Goal: Task Accomplishment & Management: Use online tool/utility

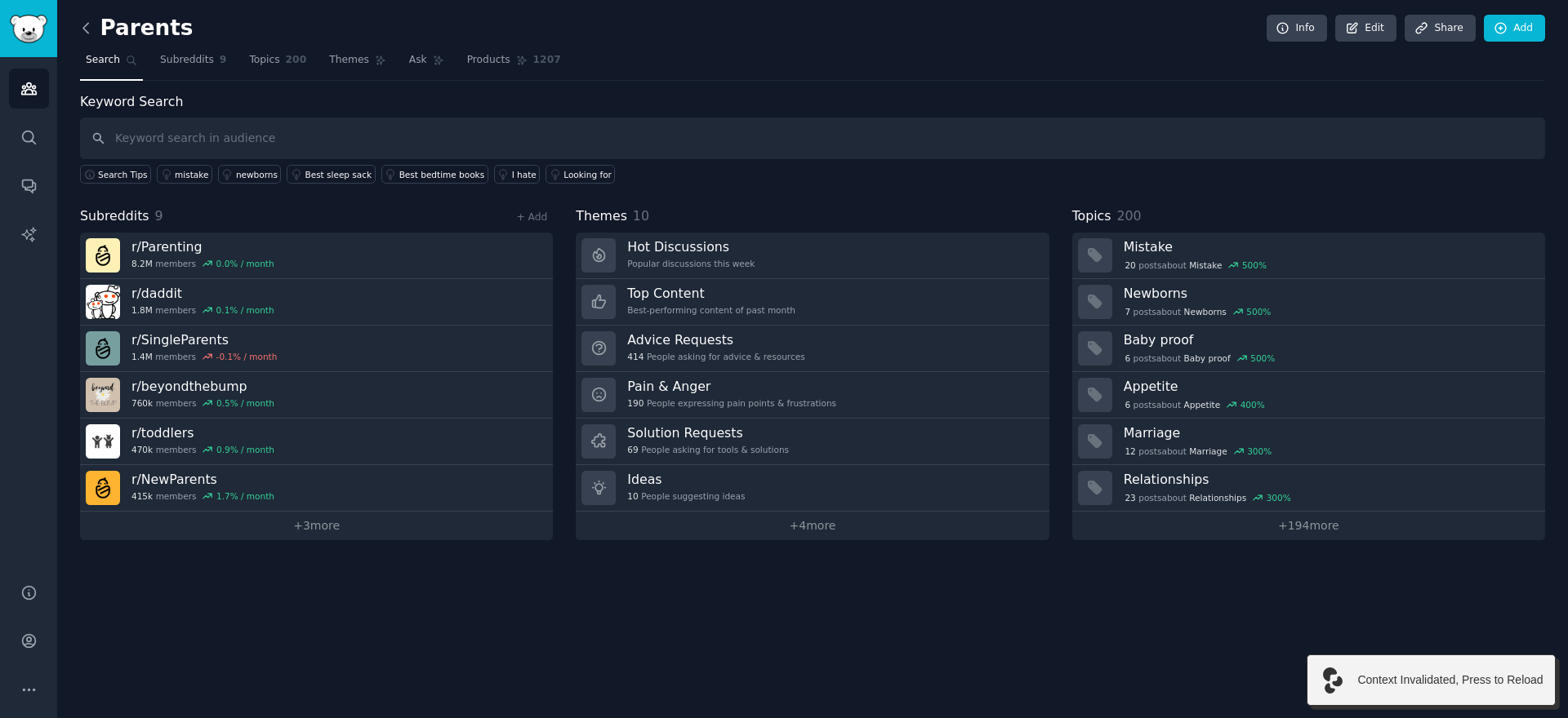
click at [88, 34] on icon at bounding box center [86, 28] width 17 height 17
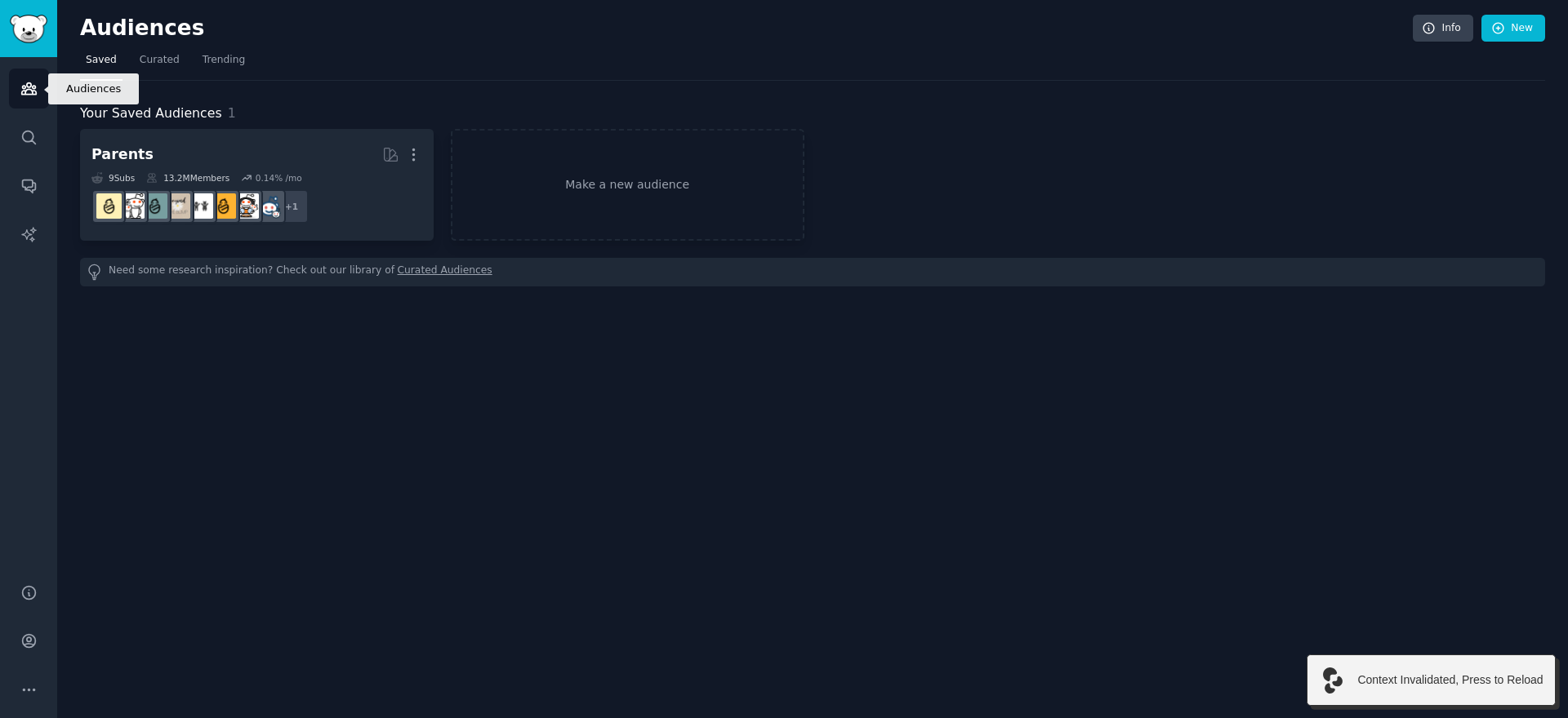
click at [28, 99] on link "Audiences" at bounding box center [29, 89] width 40 height 40
click at [17, 146] on link "Search" at bounding box center [29, 138] width 40 height 40
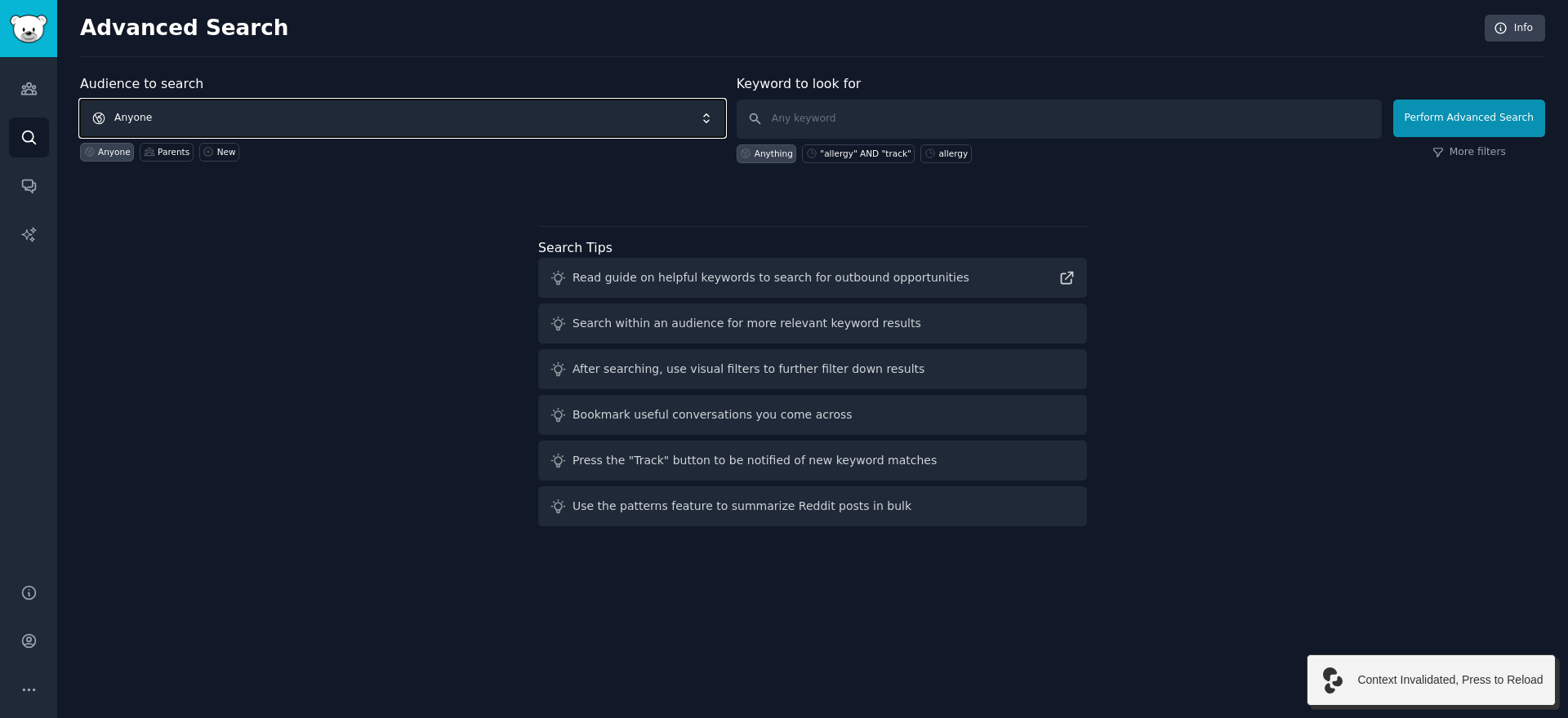
click at [157, 110] on span "Anyone" at bounding box center [403, 118] width 646 height 37
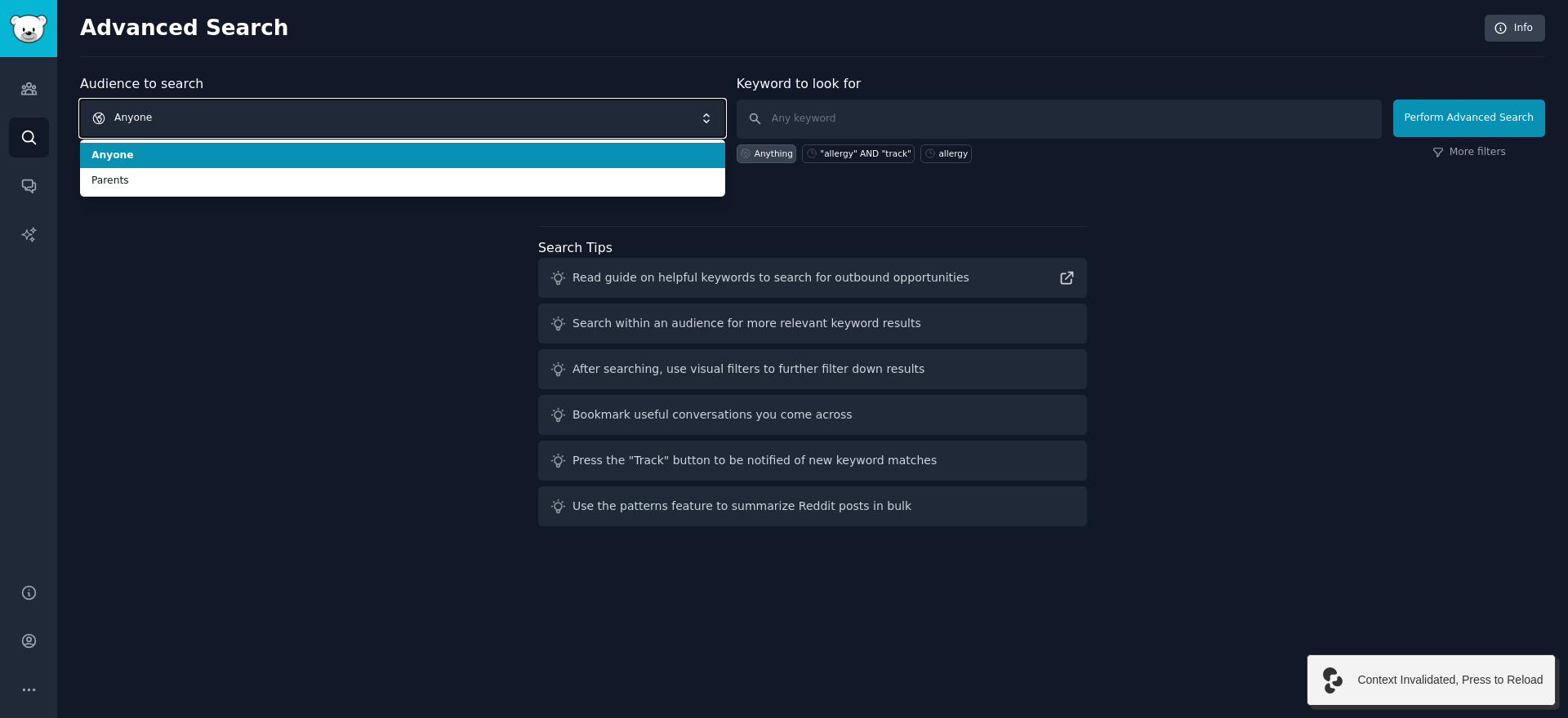
click at [184, 103] on span "Anyone" at bounding box center [403, 118] width 646 height 37
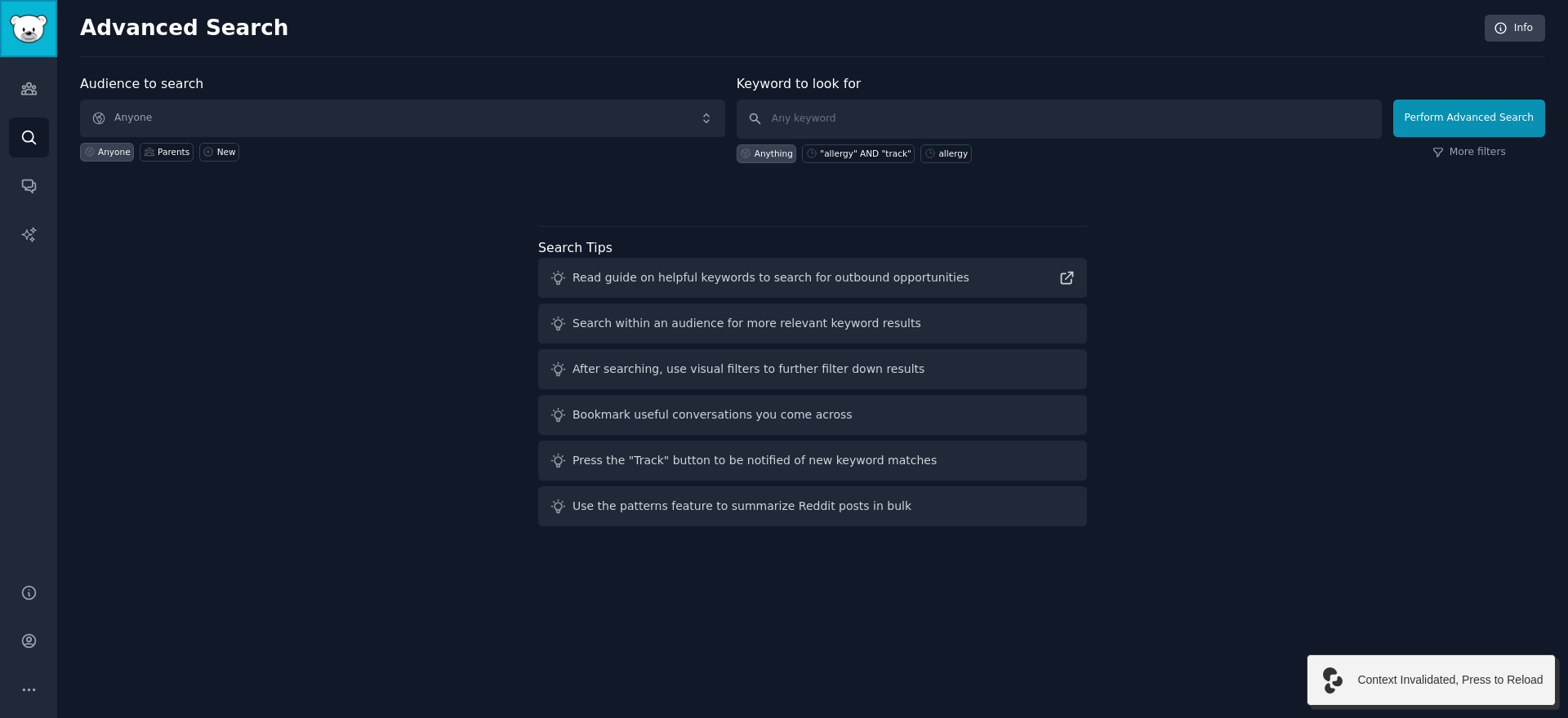
click at [32, 33] on img "Sidebar" at bounding box center [28, 29] width 37 height 29
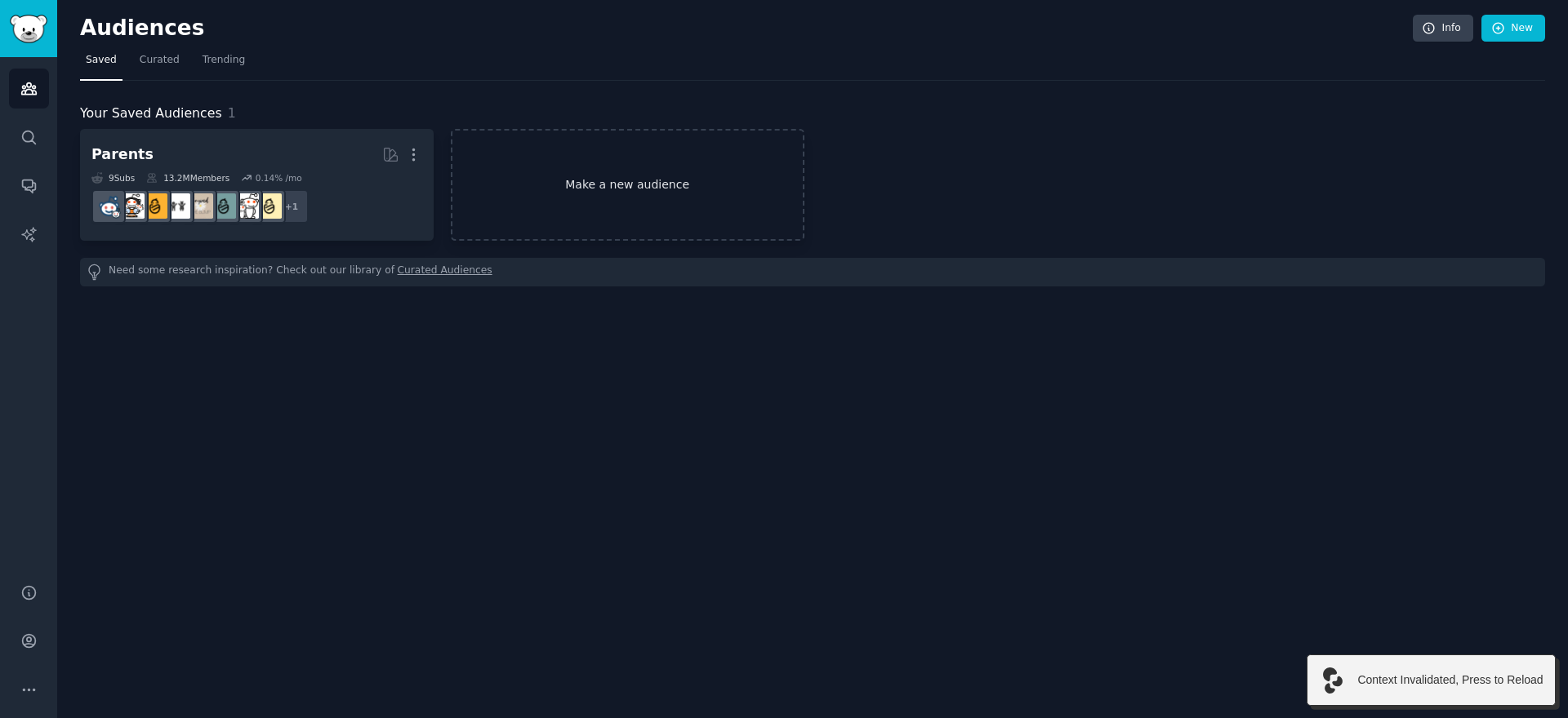
click at [689, 177] on link "Make a new audience" at bounding box center [627, 185] width 353 height 112
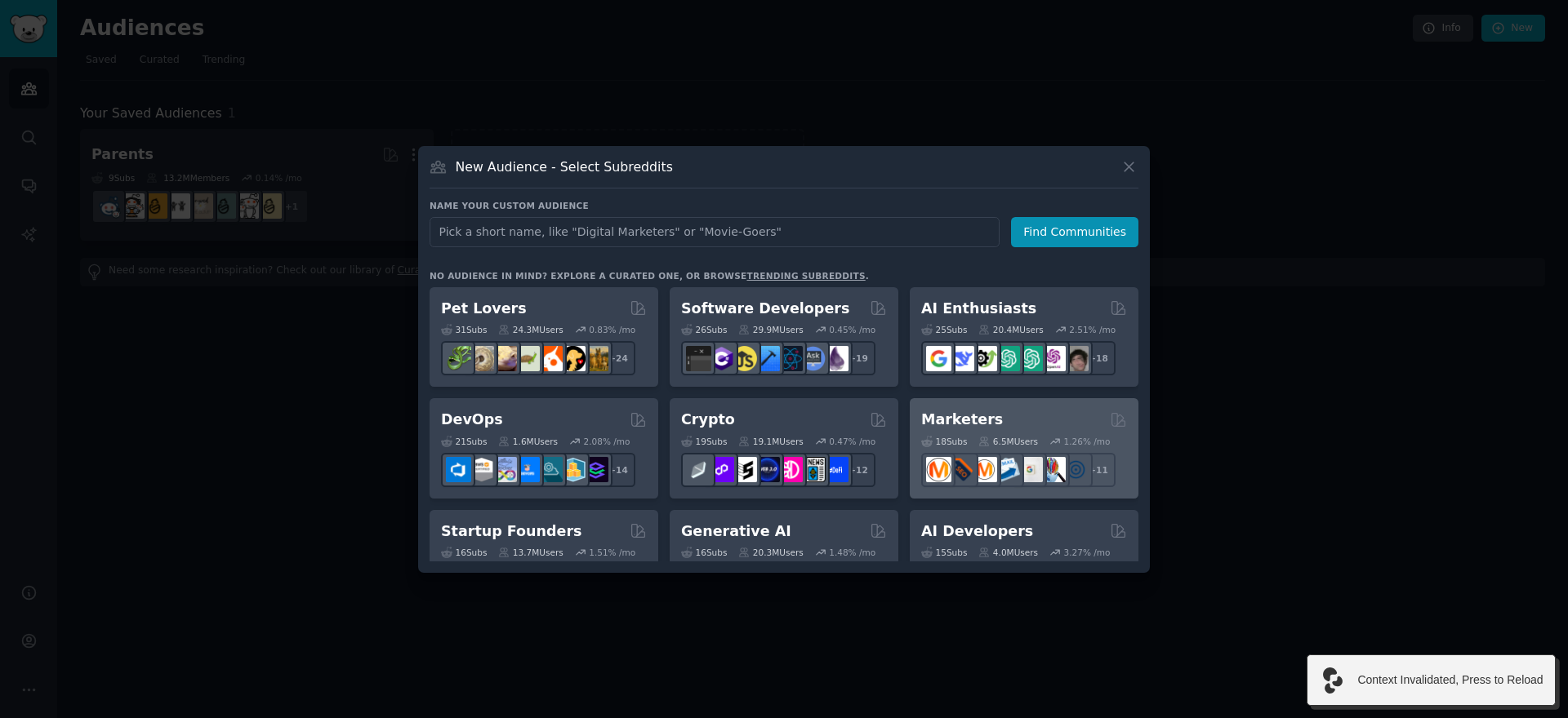
click at [1046, 413] on div "Marketers" at bounding box center [1024, 419] width 206 height 20
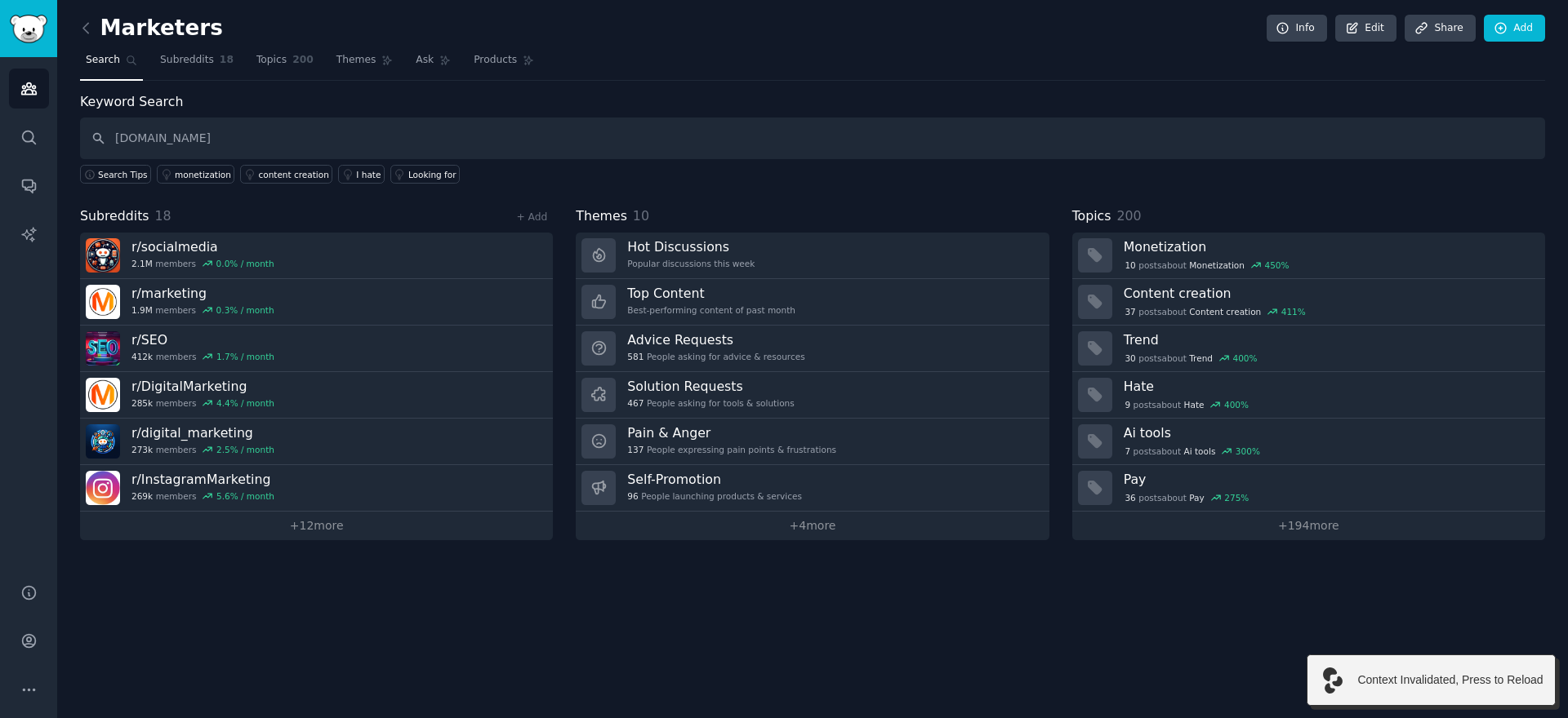
type input "[DOMAIN_NAME]"
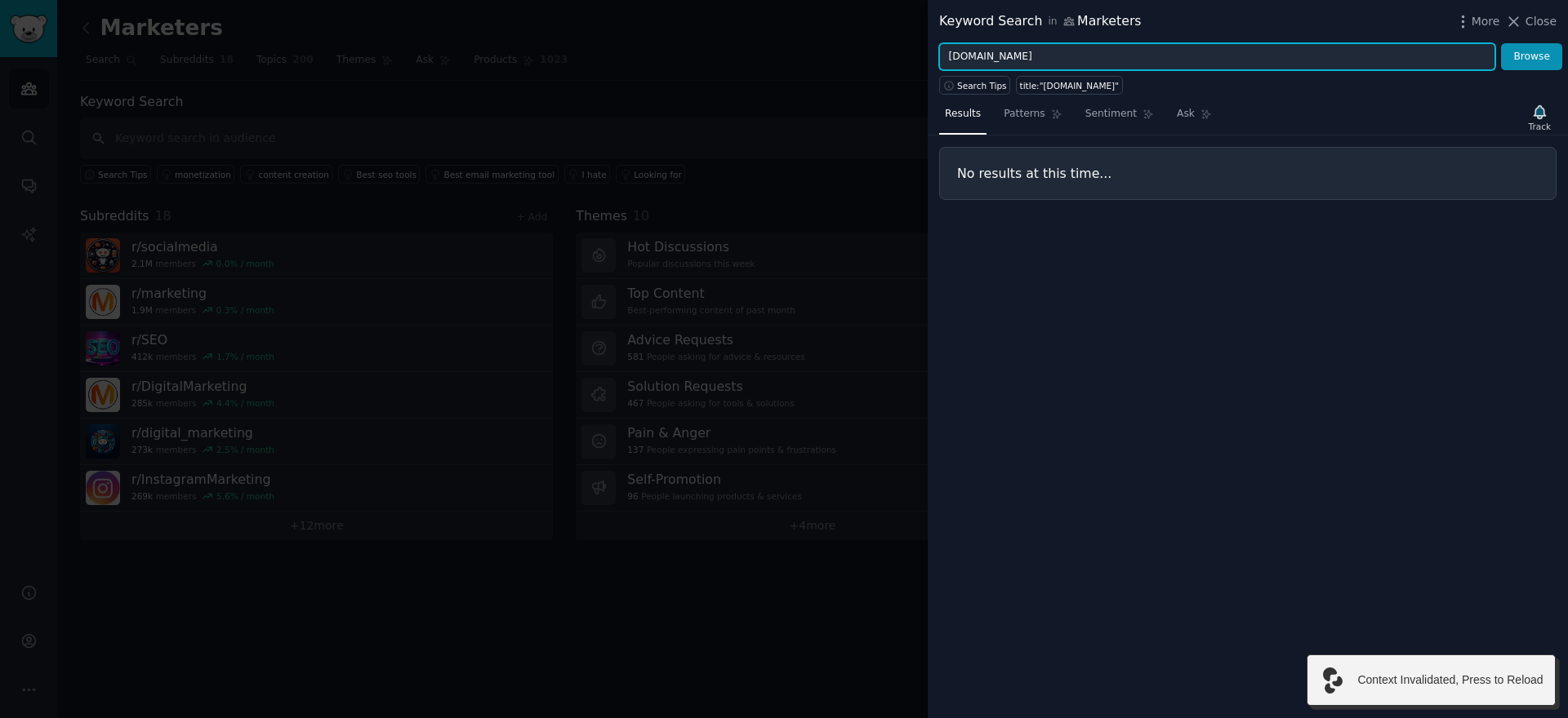
click at [1041, 61] on input "[DOMAIN_NAME]" at bounding box center [1217, 56] width 557 height 28
paste input "attribution platform"
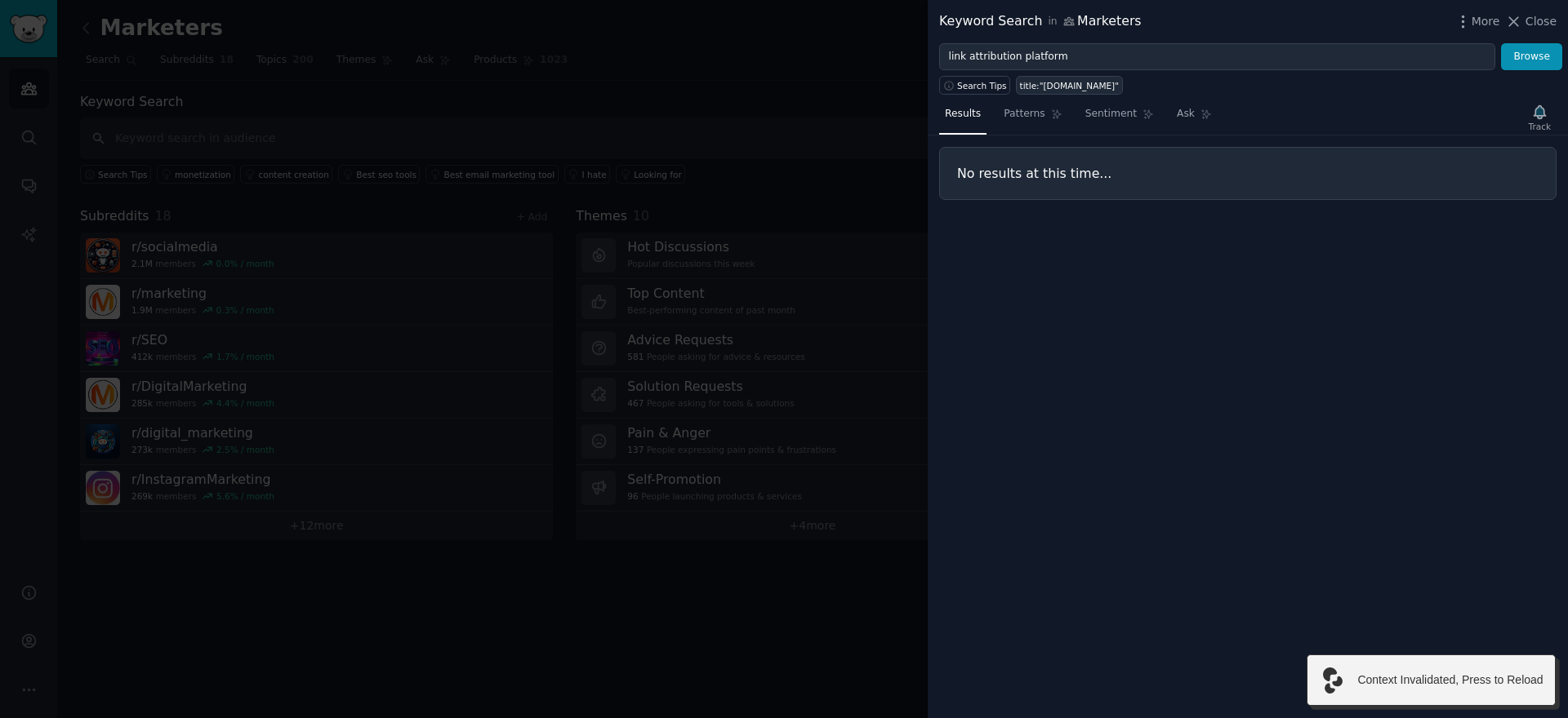
click at [1020, 84] on div "title:"[DOMAIN_NAME]"" at bounding box center [1069, 86] width 99 height 11
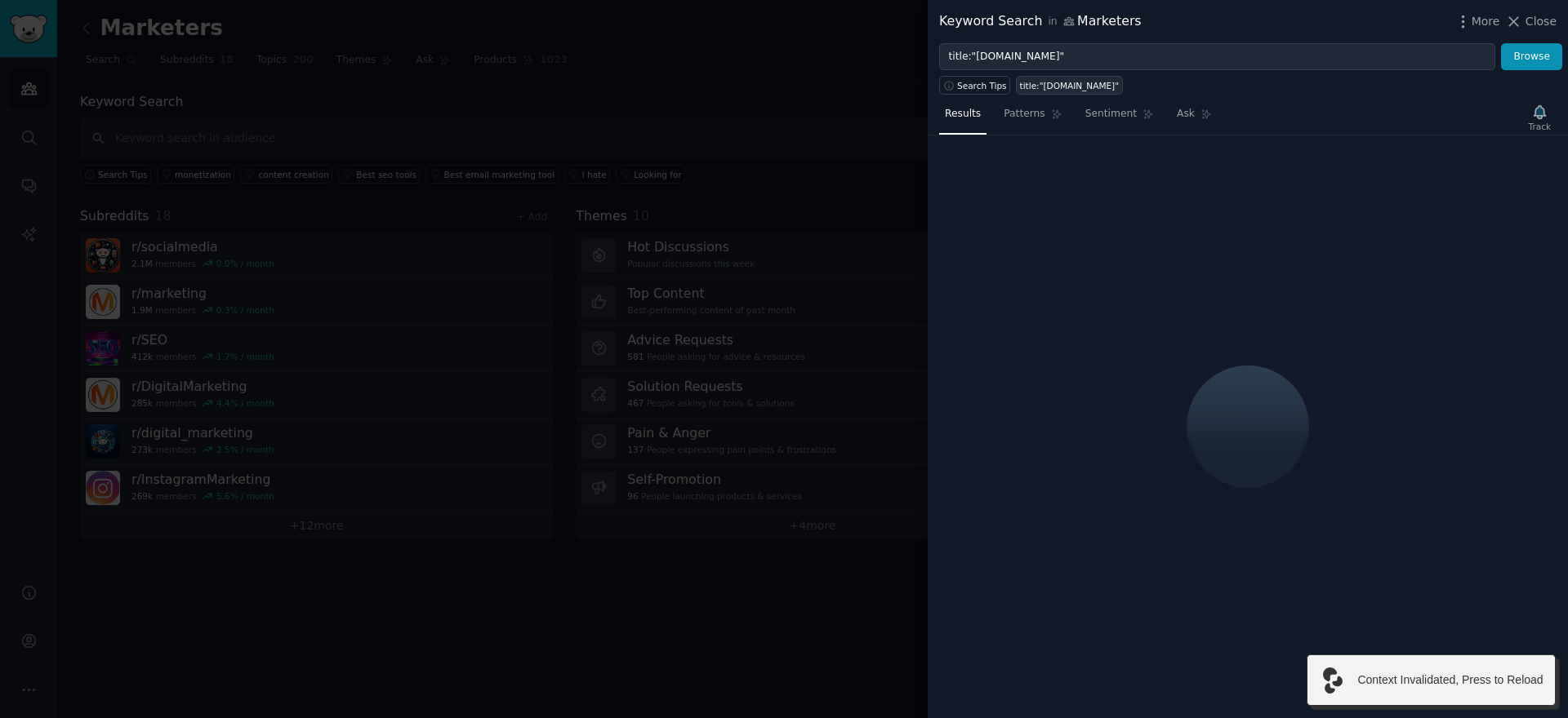
click at [1073, 85] on div "title:"[DOMAIN_NAME]"" at bounding box center [1069, 86] width 99 height 11
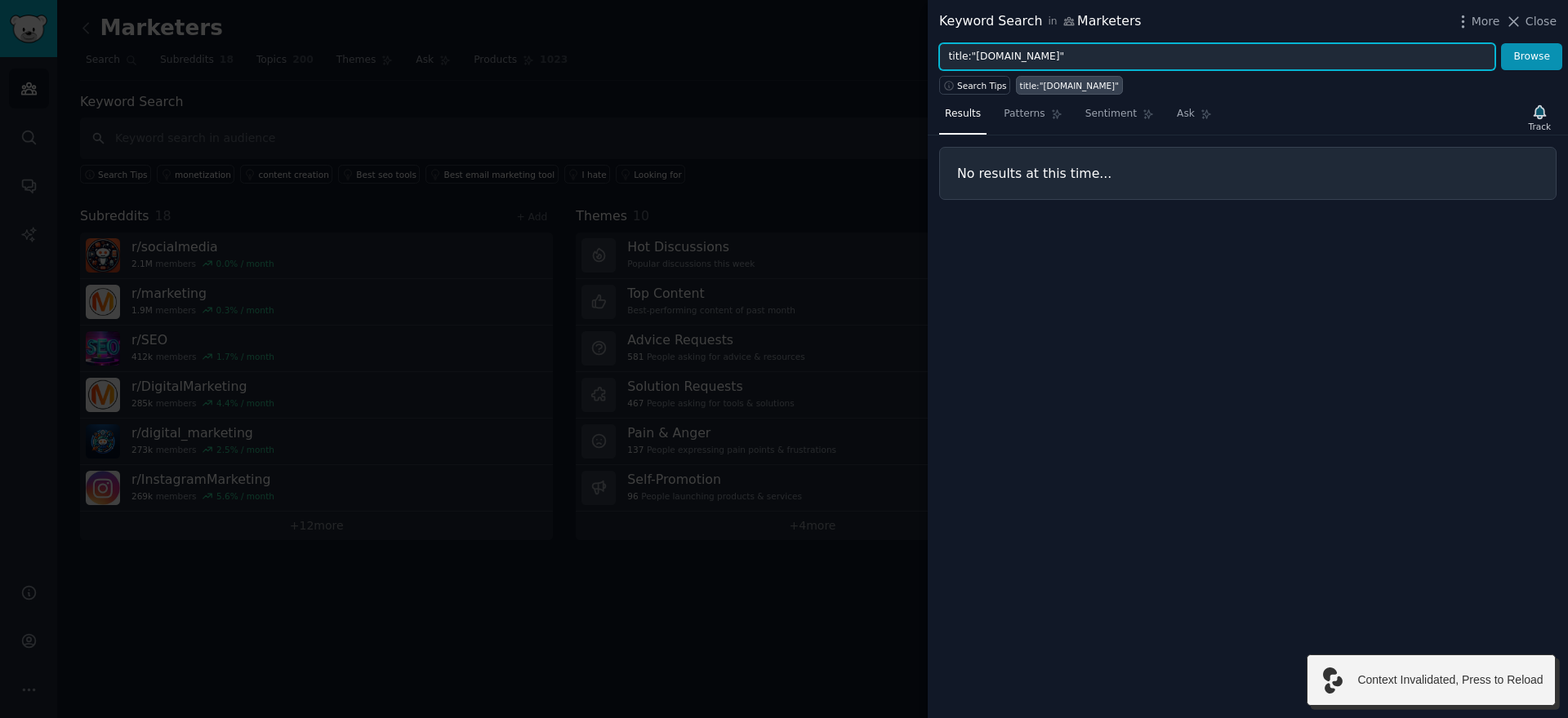
click at [1058, 68] on input "title:"[DOMAIN_NAME]"" at bounding box center [1217, 56] width 557 height 28
click at [1052, 63] on input "title:"[DOMAIN_NAME]"" at bounding box center [1217, 56] width 557 height 28
paste input "link attribution platform"
type input "link attribution platform"
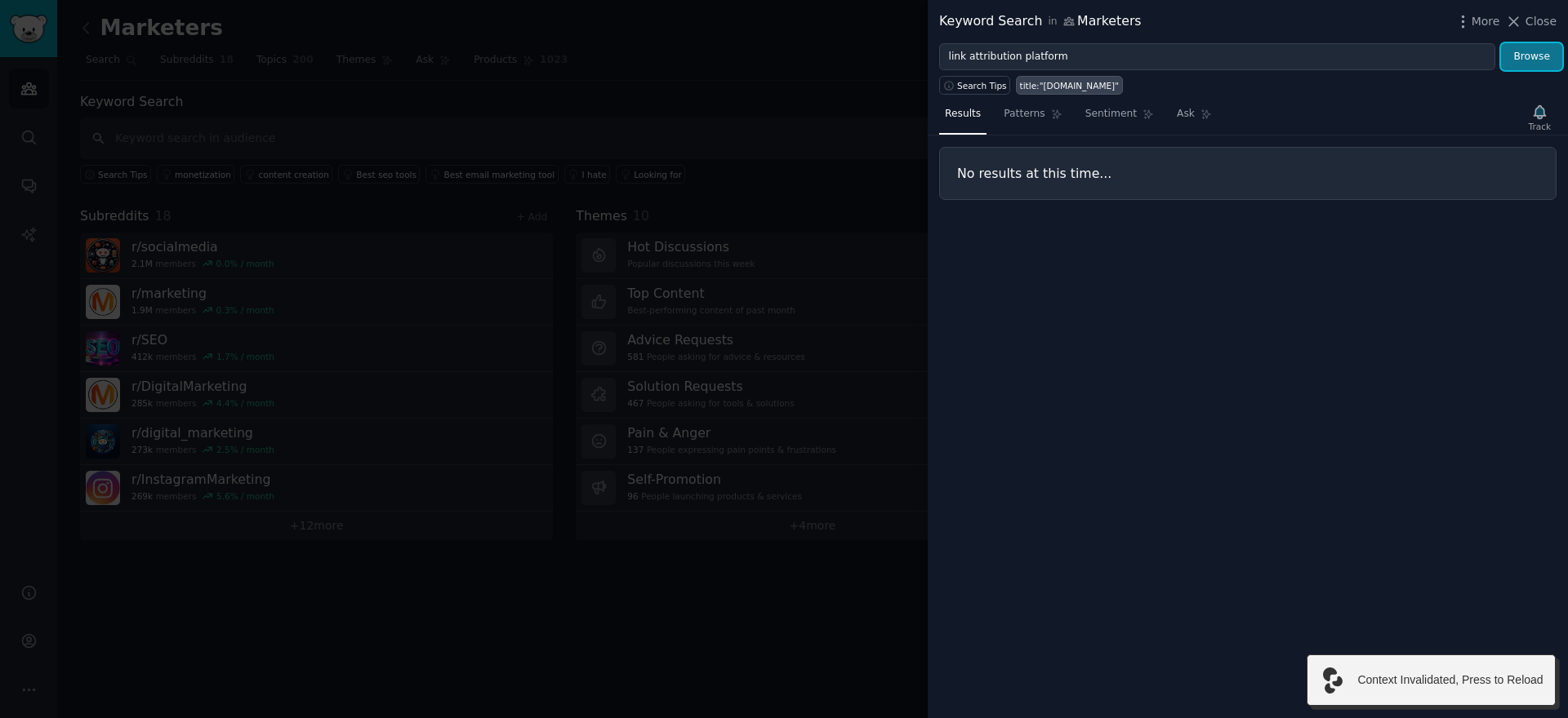
click at [1542, 56] on button "Browse" at bounding box center [1532, 56] width 61 height 28
click at [781, 93] on div at bounding box center [784, 359] width 1568 height 718
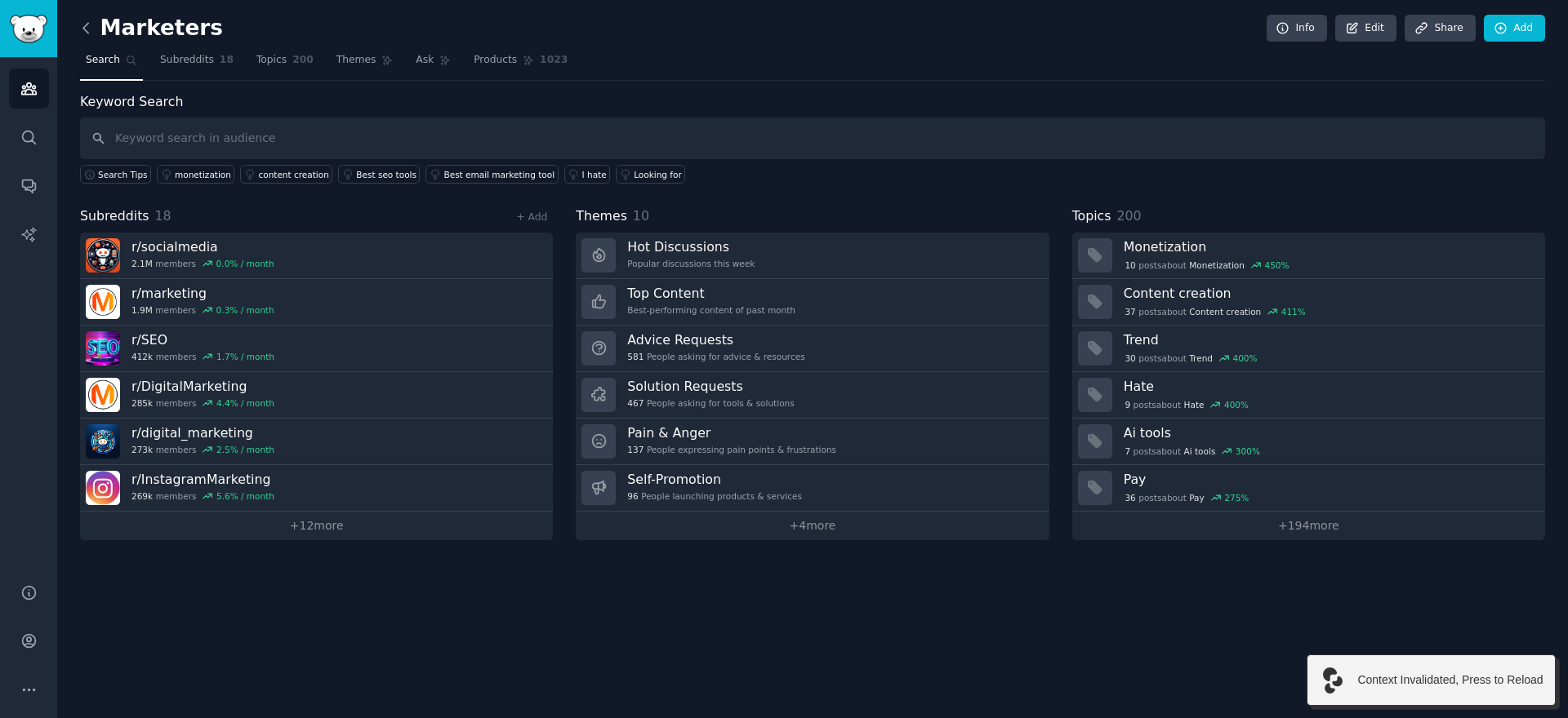
click at [82, 19] on icon at bounding box center [86, 28] width 17 height 17
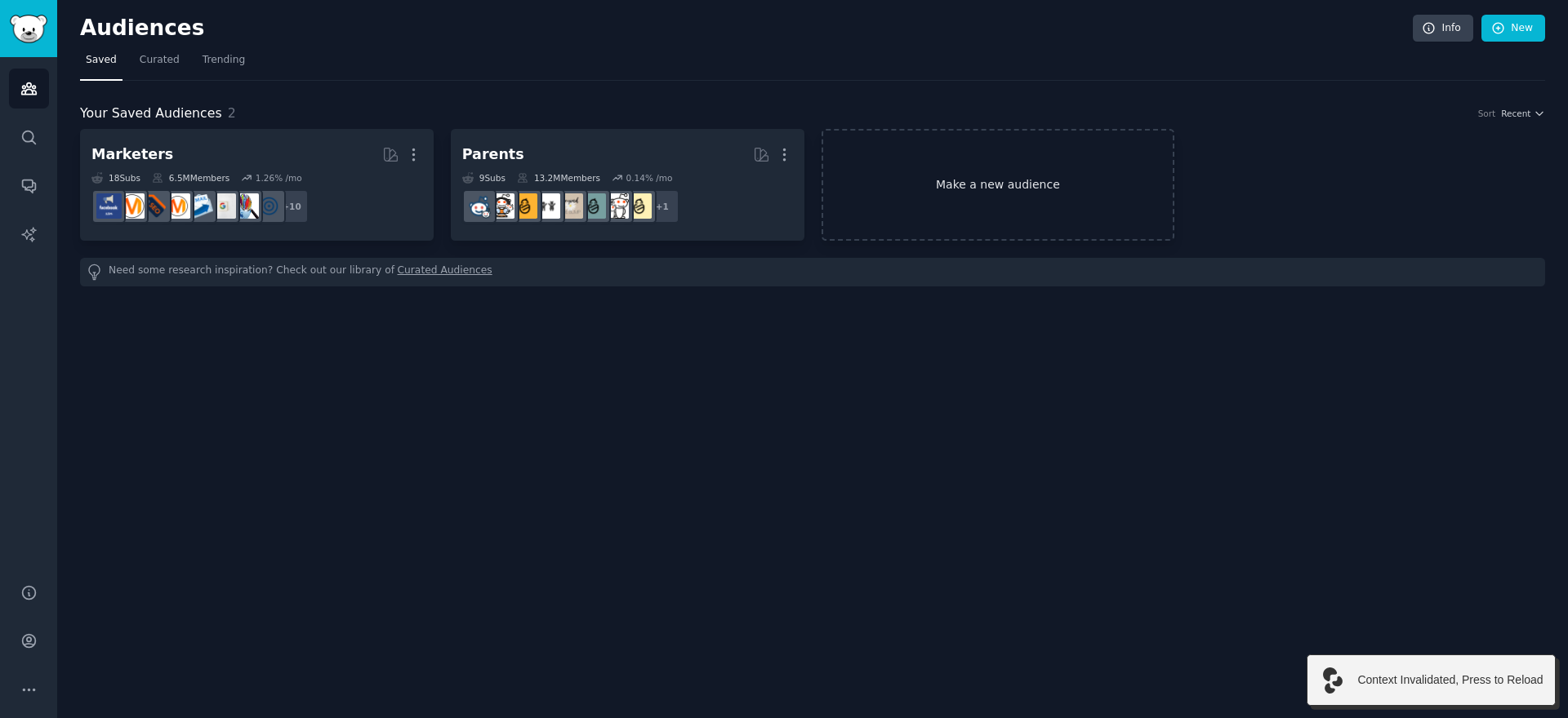
click at [1067, 186] on link "Make a new audience" at bounding box center [998, 185] width 353 height 112
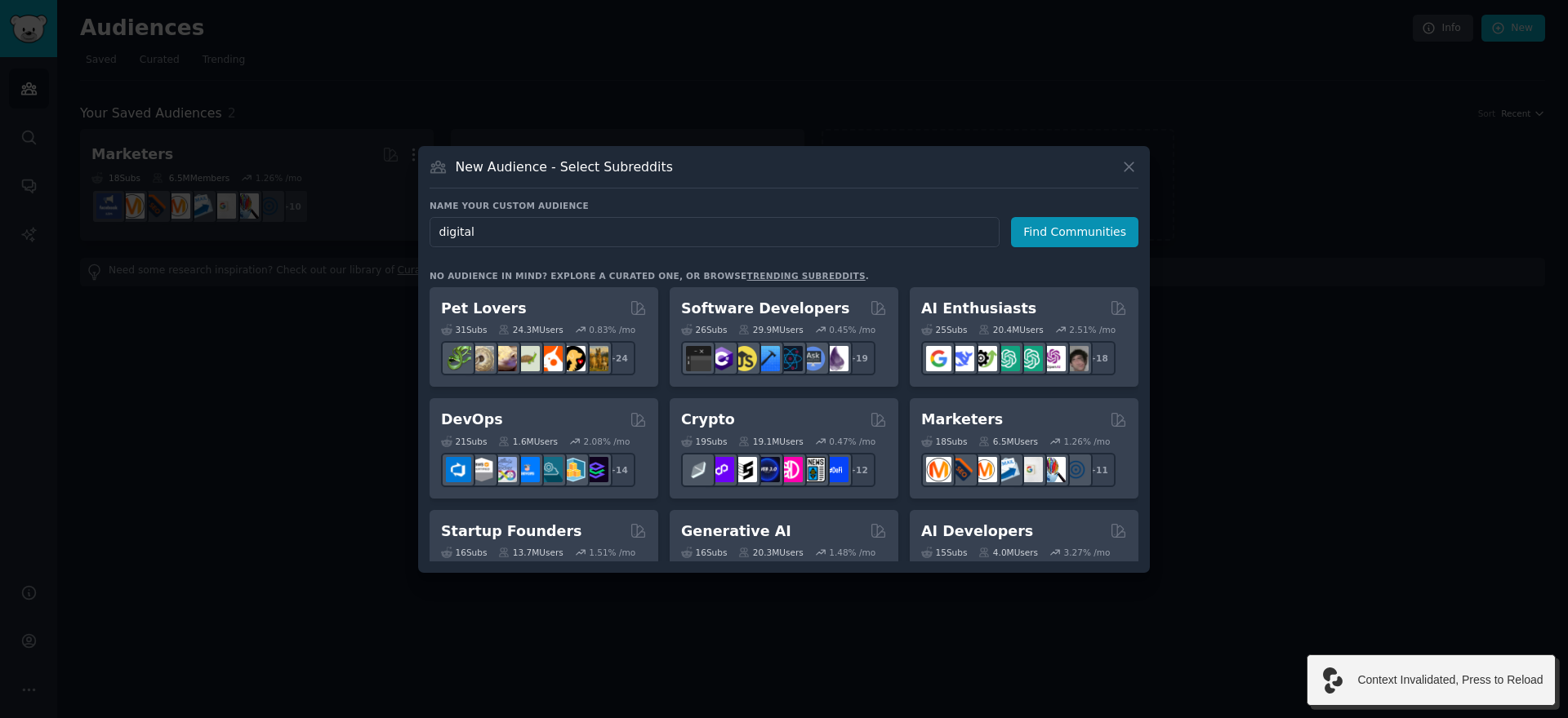
type input "digital"
